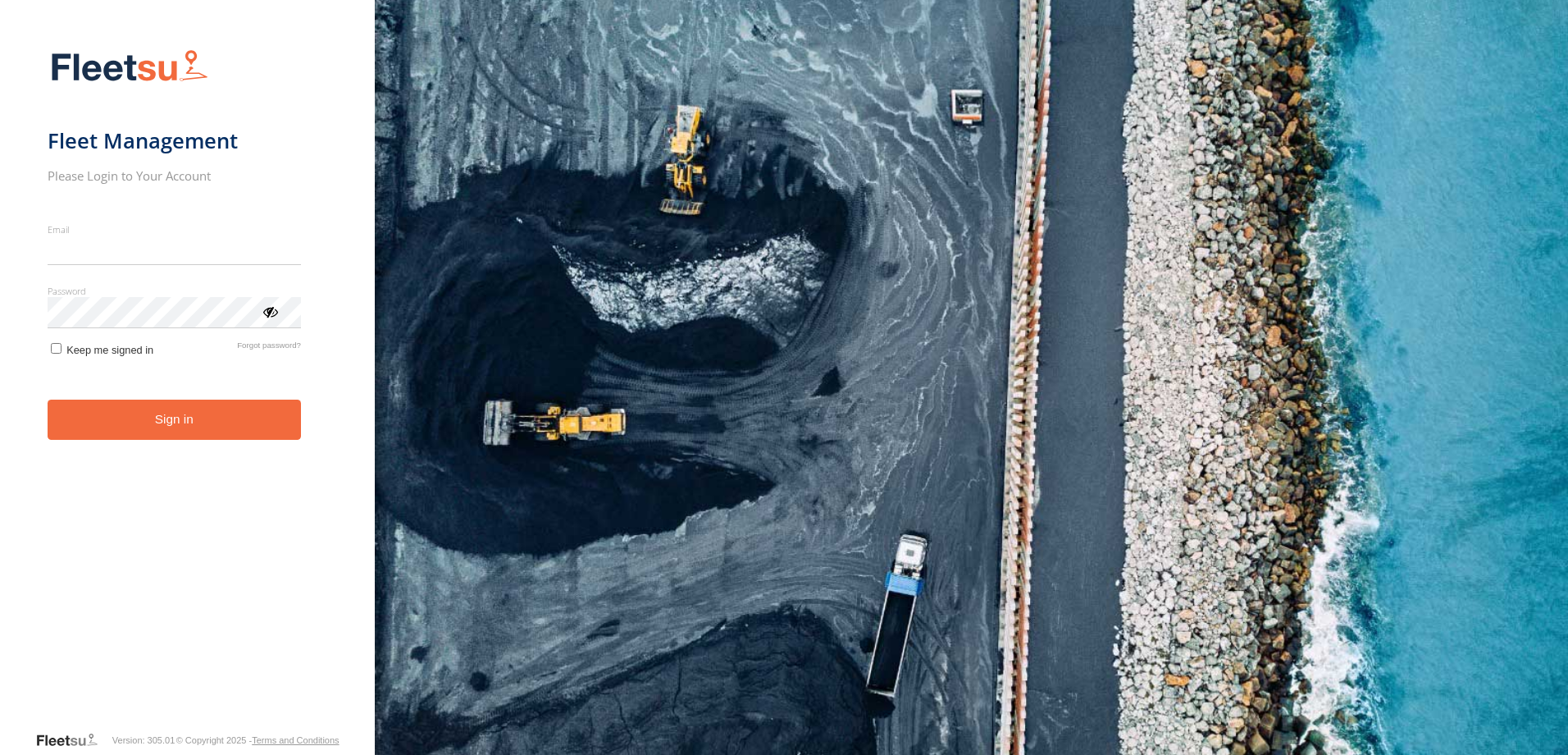
type input "**********"
click at [274, 421] on button "Sign in" at bounding box center [174, 420] width 253 height 40
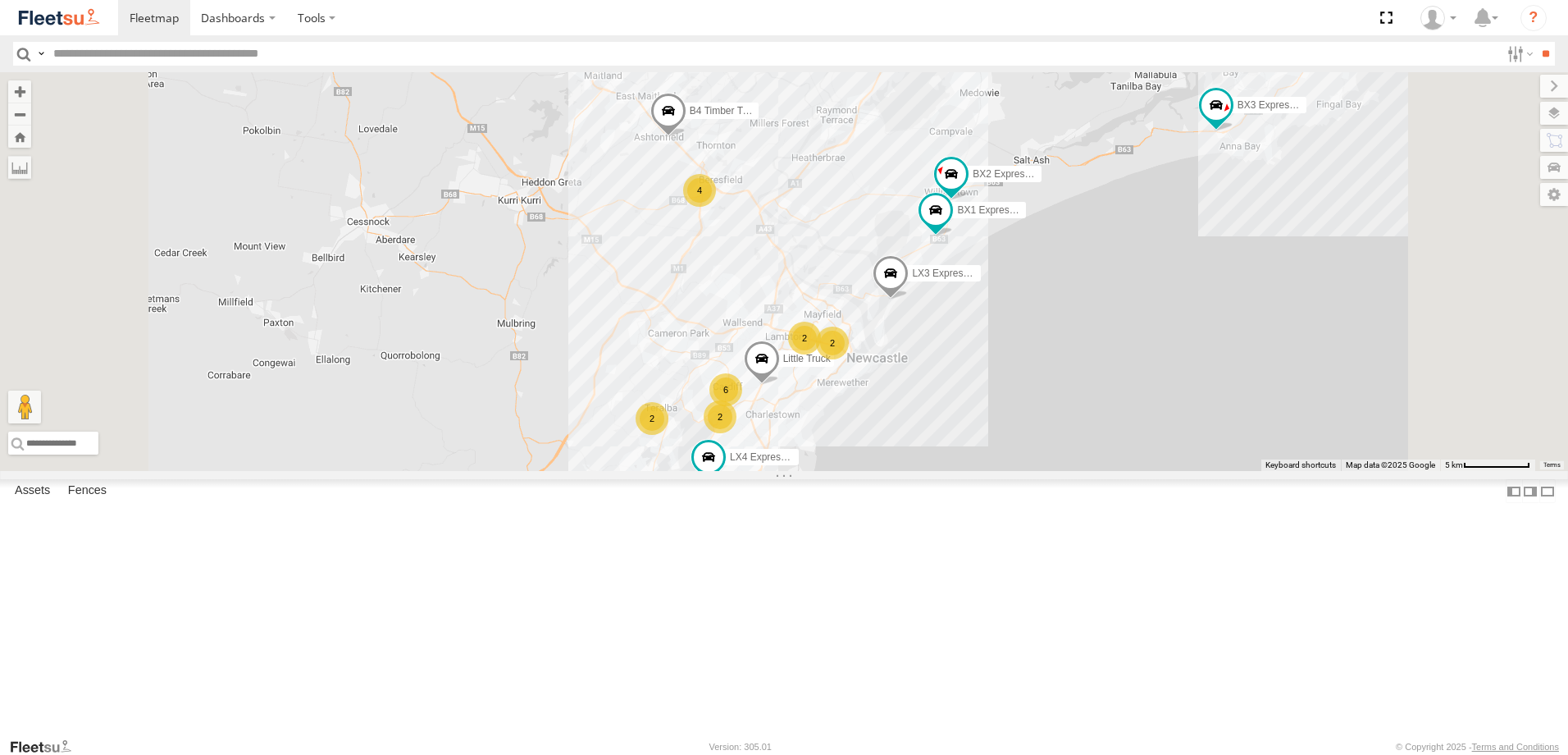
drag, startPoint x: 933, startPoint y: 387, endPoint x: 878, endPoint y: 384, distance: 55.1
click at [917, 432] on div "B4 Timber Truck BX1 Express Ute CX3 Express Ute LX4 Express Ute C4 Timber Truck…" at bounding box center [784, 271] width 1568 height 399
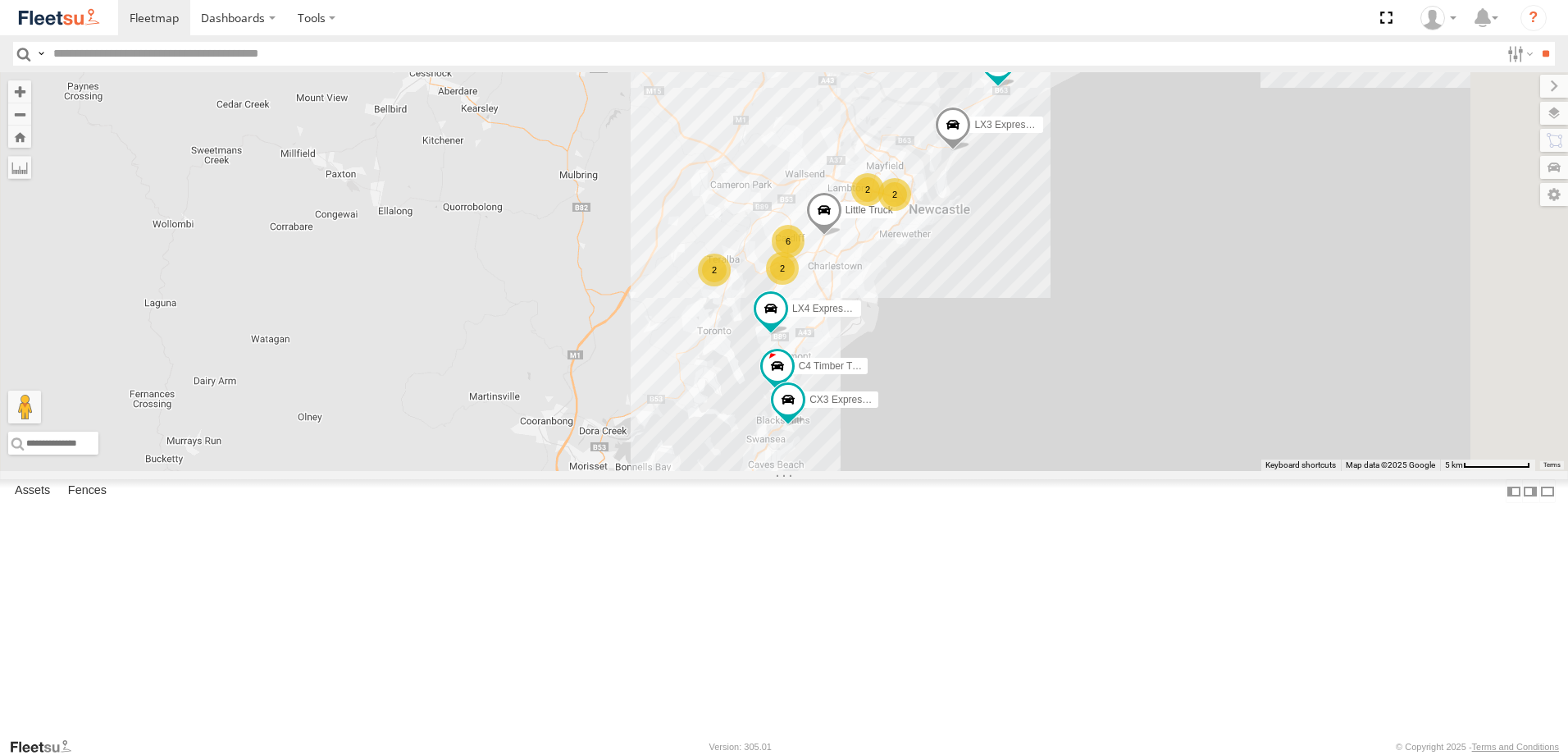
drag, startPoint x: 740, startPoint y: 602, endPoint x: 821, endPoint y: 374, distance: 242.0
click at [821, 374] on div "B4 Timber Truck BX1 Express Ute B2 Timber Truck CX3 Express Ute LX4 Express Ute…" at bounding box center [784, 271] width 1568 height 399
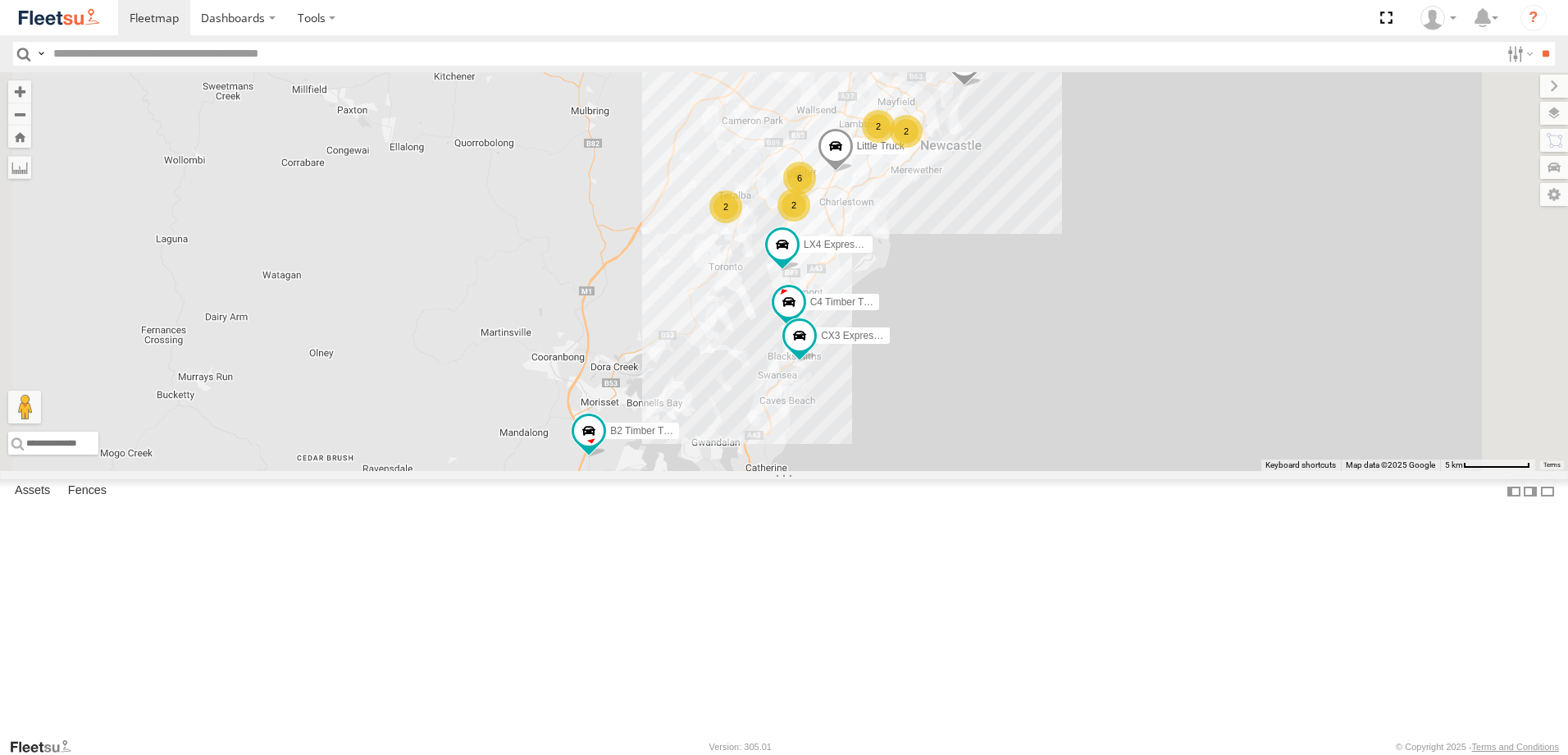
drag, startPoint x: 753, startPoint y: 559, endPoint x: 770, endPoint y: 438, distance: 122.2
click at [770, 438] on div "B4 Timber Truck BX1 Express Ute B2 Timber Truck CX3 Express Ute LX4 Express Ute…" at bounding box center [784, 271] width 1568 height 399
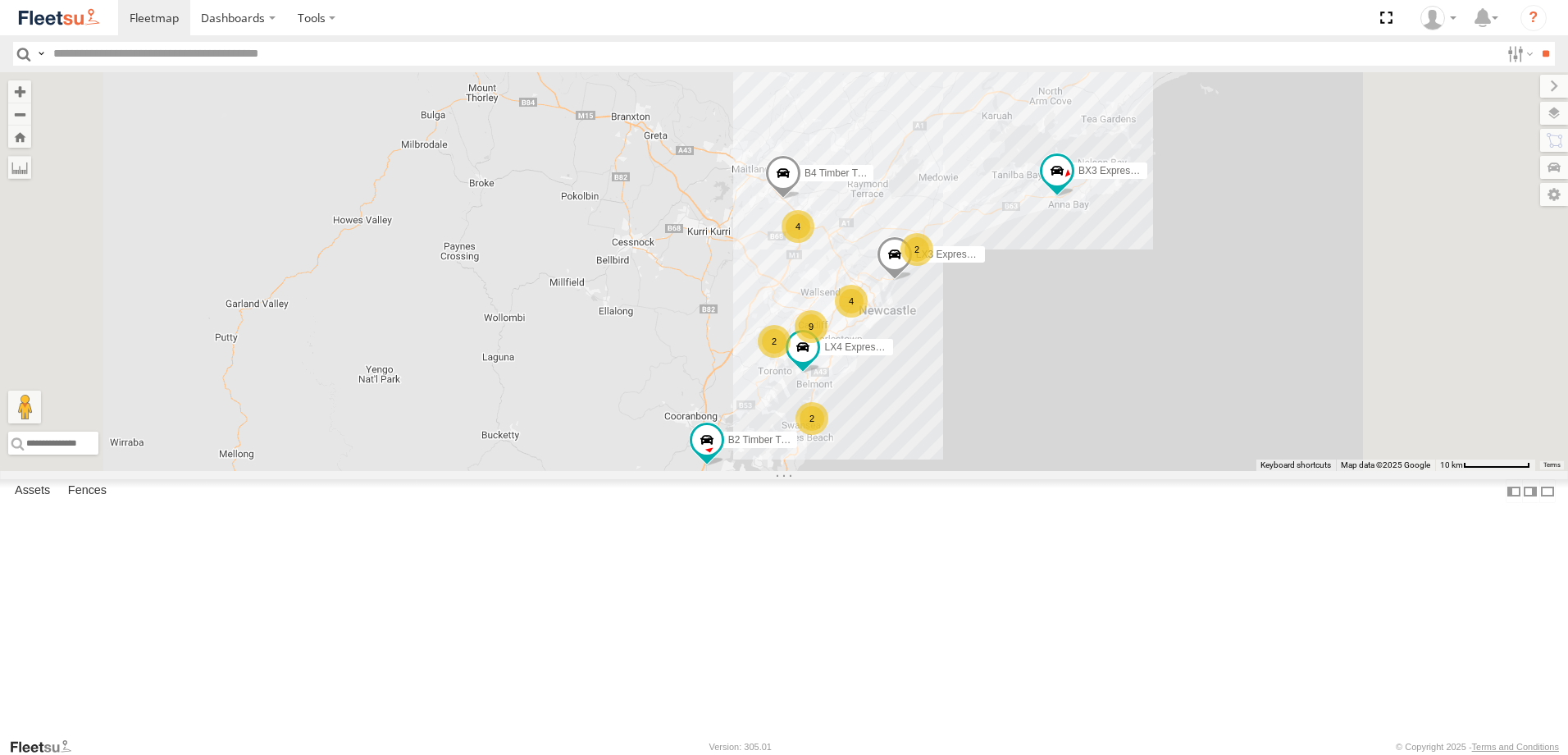
drag, startPoint x: 1339, startPoint y: 346, endPoint x: 1302, endPoint y: 394, distance: 60.6
click at [1302, 394] on div "B4 Timber Truck B2 Timber Truck LX4 Express Ute LX3 Express Ute BX3 Express Ute…" at bounding box center [784, 271] width 1568 height 399
